Goal: Task Accomplishment & Management: Use online tool/utility

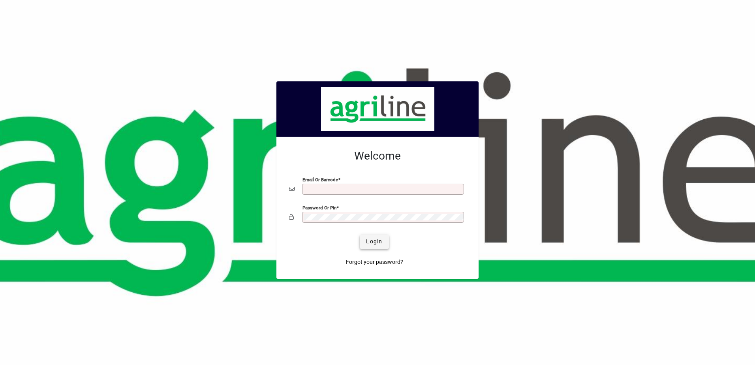
type input "**********"
click at [367, 244] on span "Login" at bounding box center [374, 241] width 16 height 8
